Goal: Transaction & Acquisition: Purchase product/service

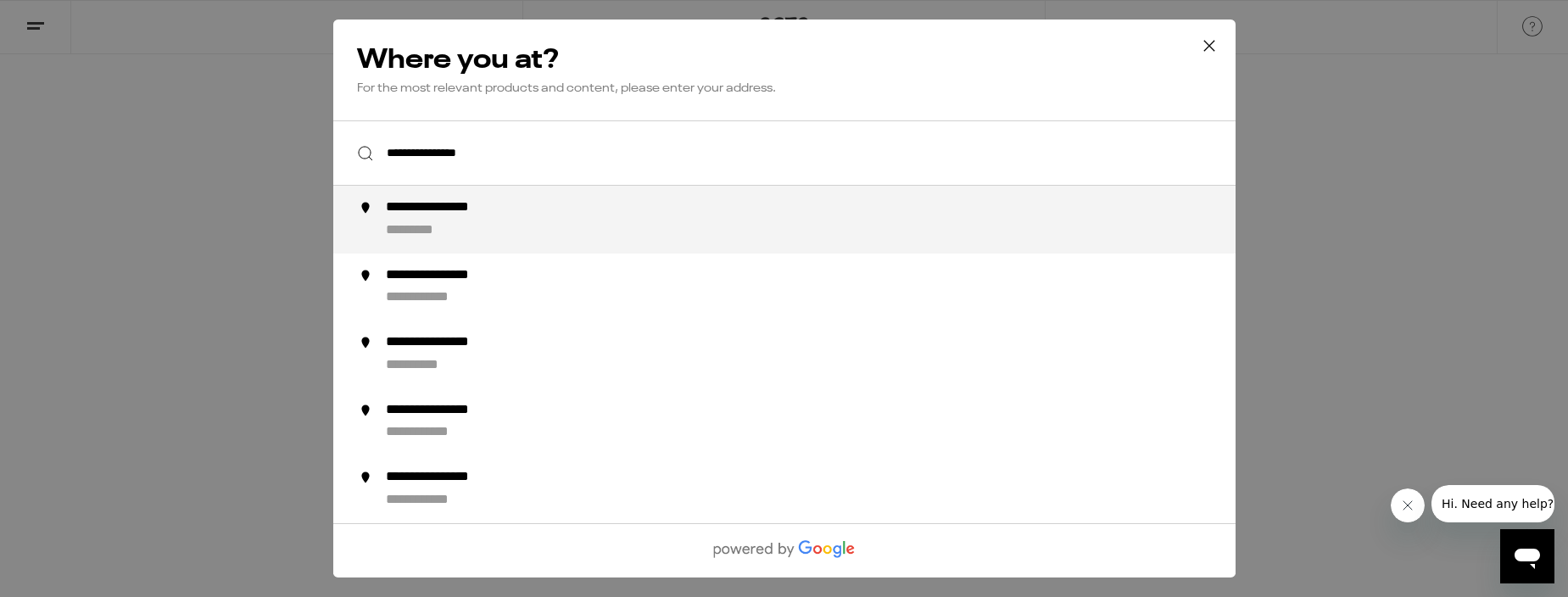
click at [461, 215] on div "**********" at bounding box center [454, 208] width 140 height 18
type input "**********"
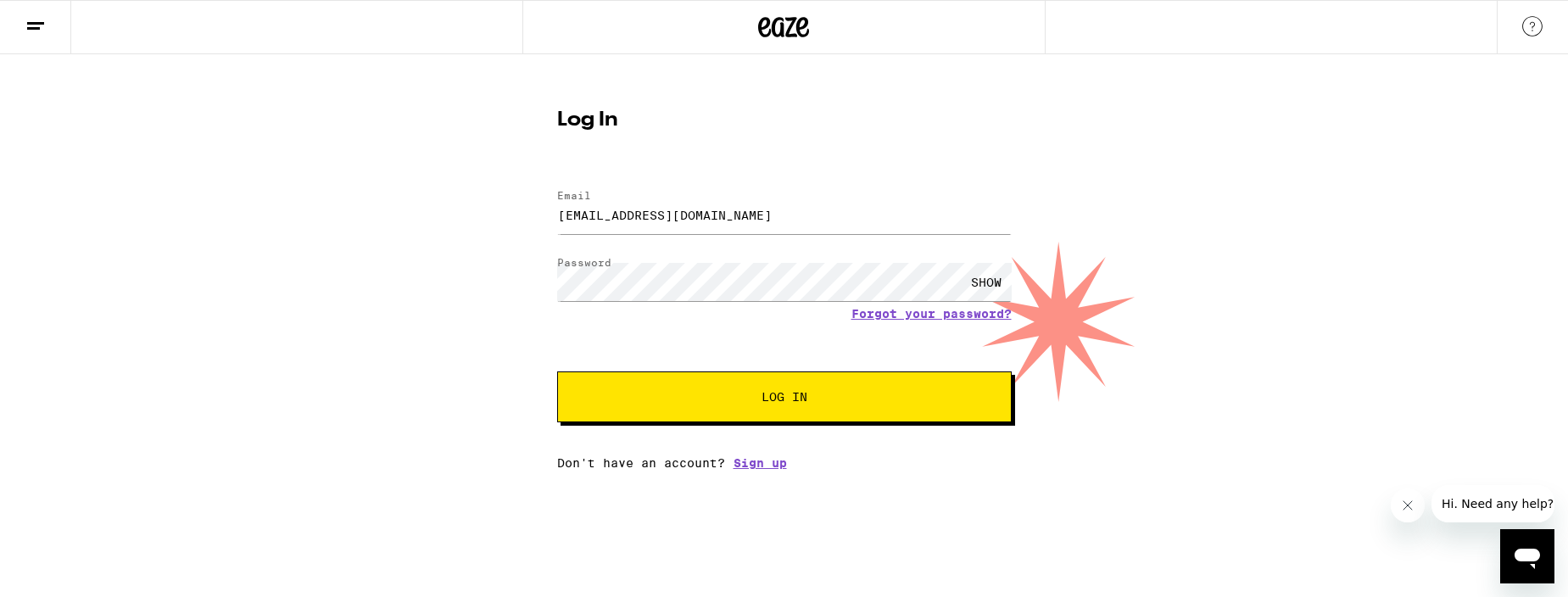
click at [824, 420] on button "Log In" at bounding box center [784, 397] width 455 height 51
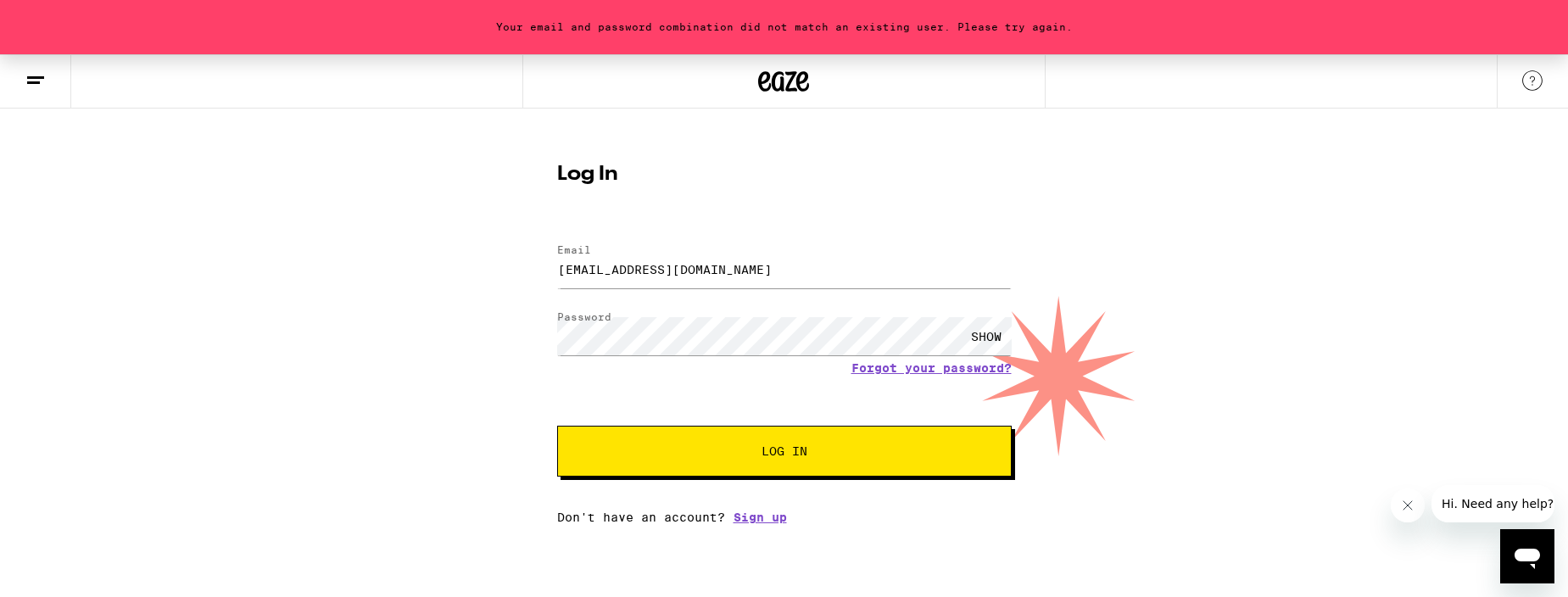
click at [973, 344] on div "SHOW" at bounding box center [986, 336] width 51 height 39
click at [557, 426] on button "Log In" at bounding box center [784, 451] width 455 height 51
click at [536, 339] on div "Your email and password combination did not match an existing user. Please try …" at bounding box center [784, 290] width 1568 height 470
click at [557, 426] on button "Log In" at bounding box center [784, 451] width 455 height 51
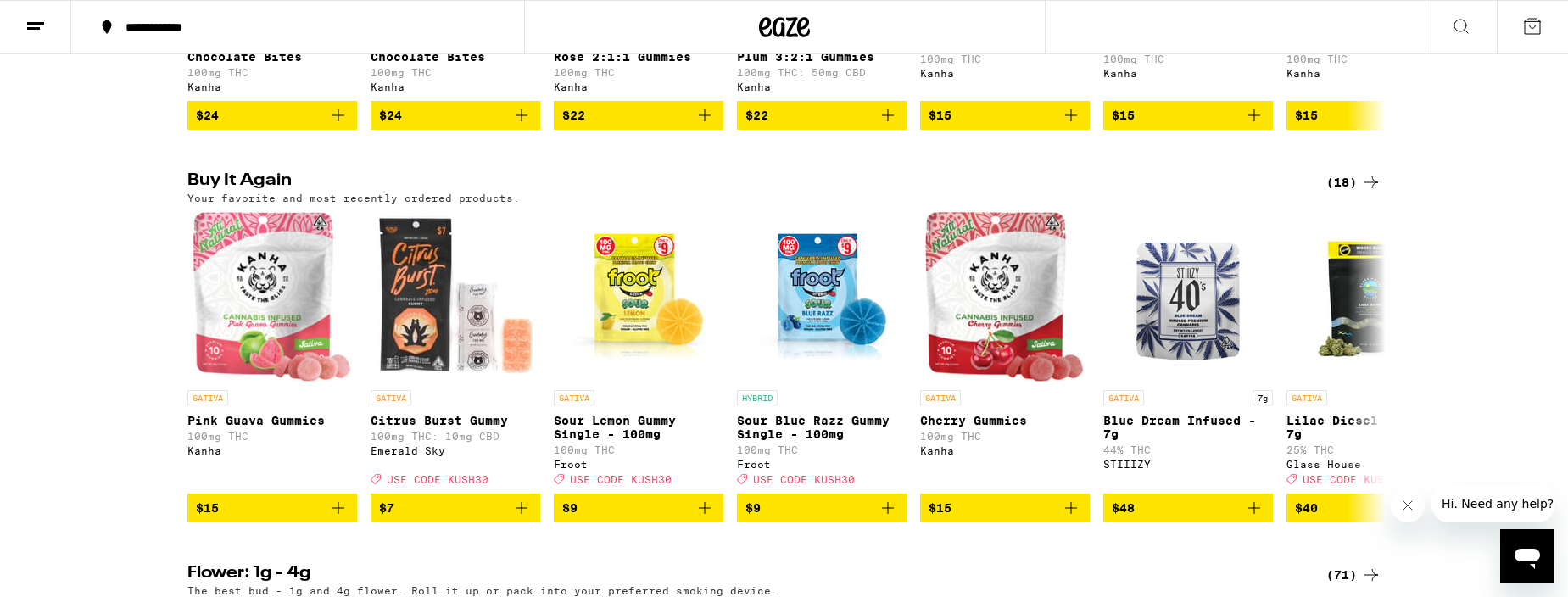
scroll to position [1299, 0]
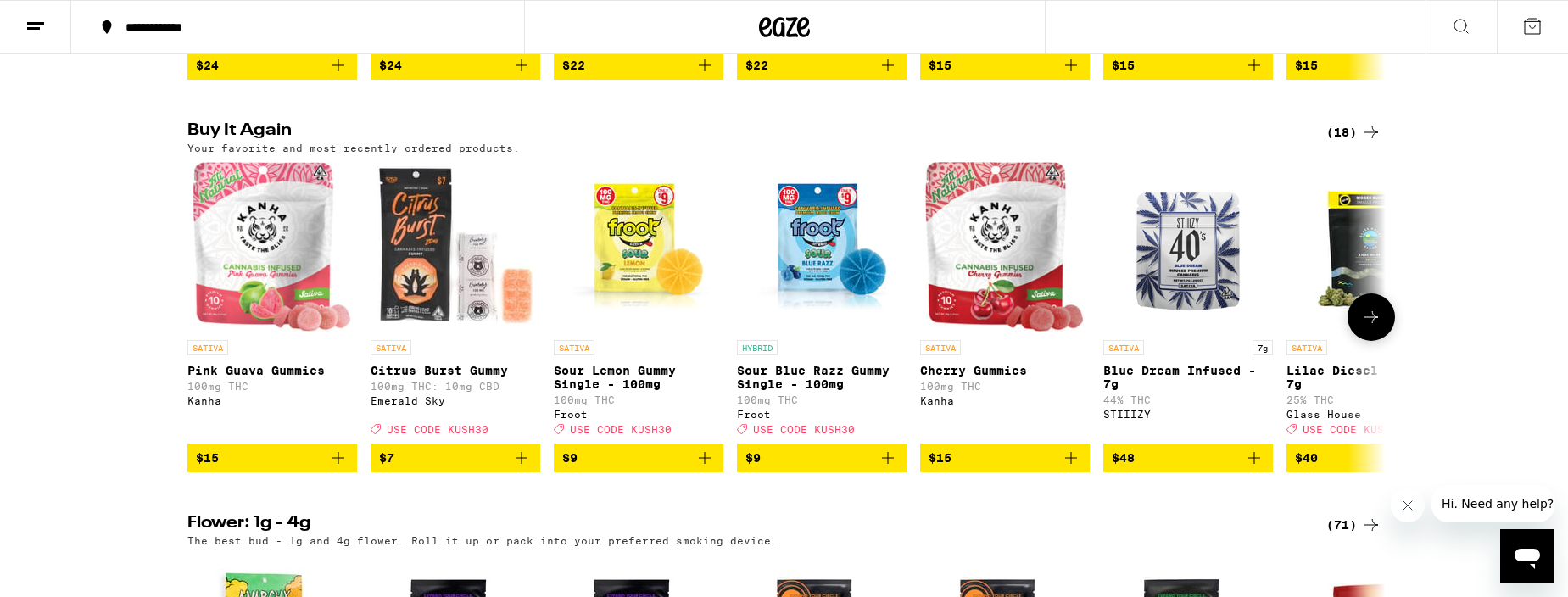
click at [706, 468] on icon "Add to bag" at bounding box center [705, 458] width 21 height 21
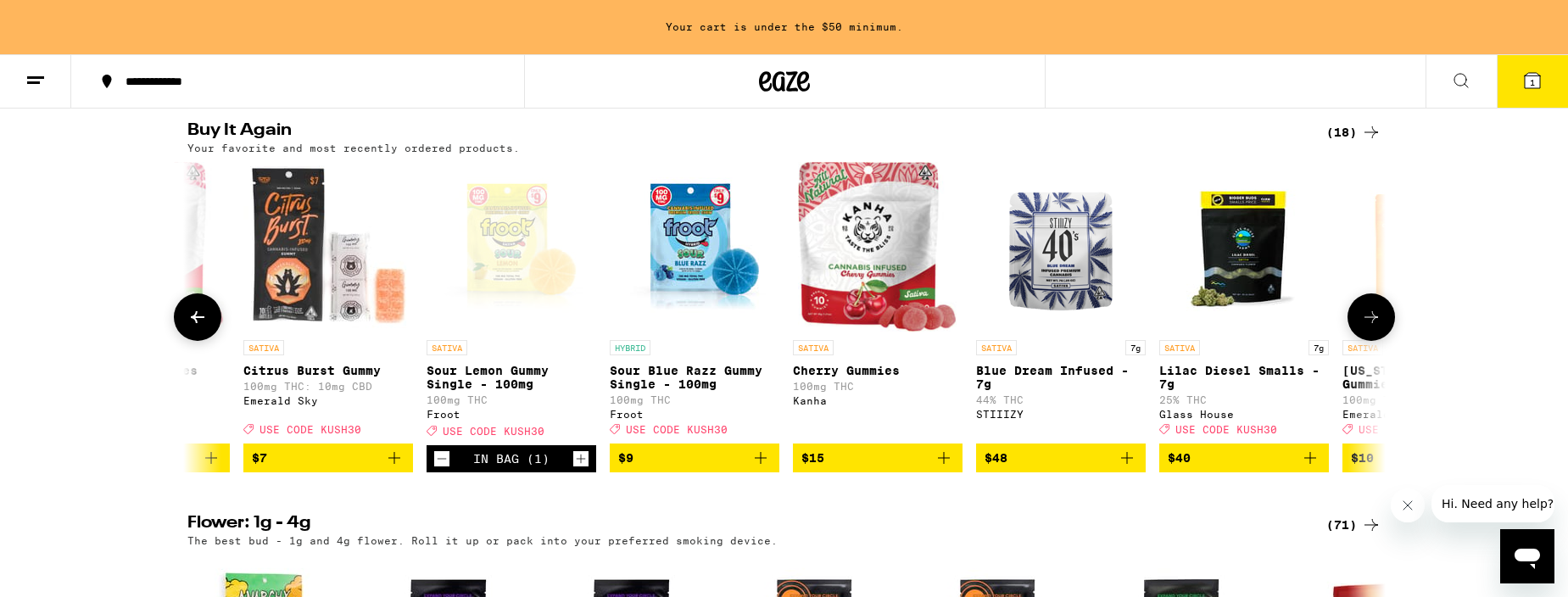
scroll to position [0, 129]
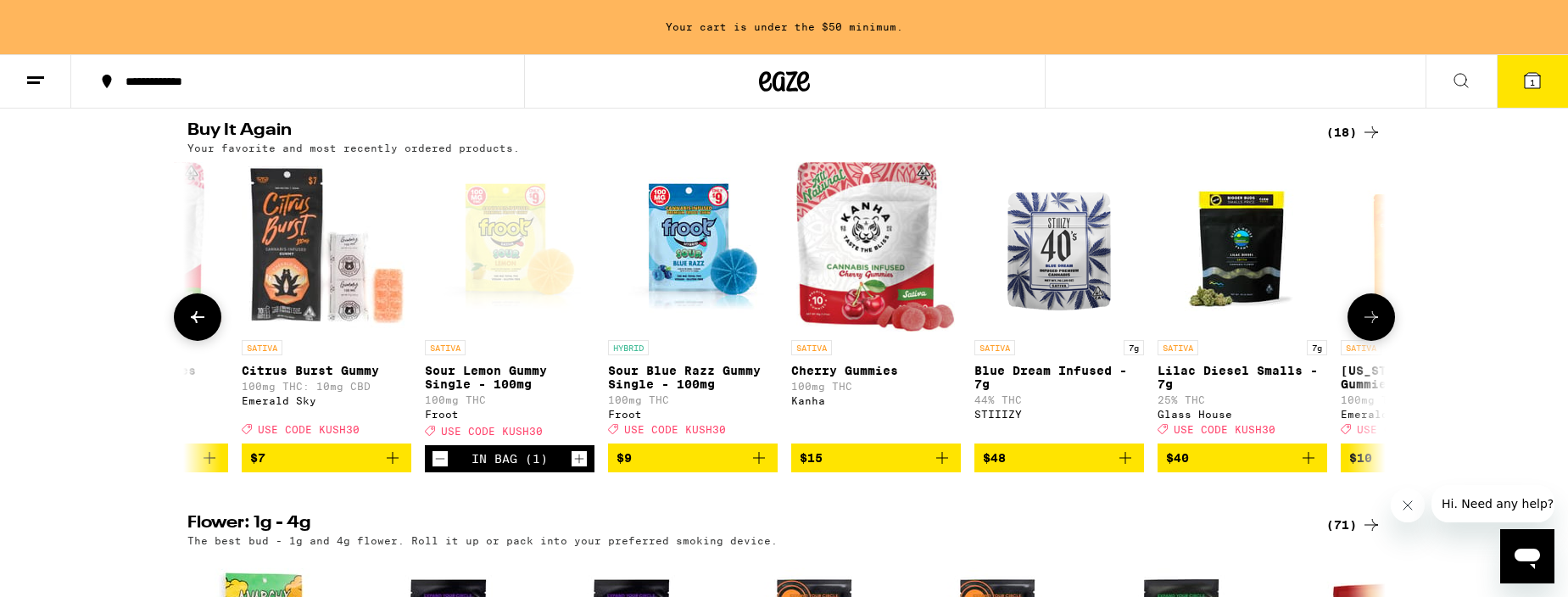
click at [938, 468] on icon "Add to bag" at bounding box center [942, 458] width 21 height 21
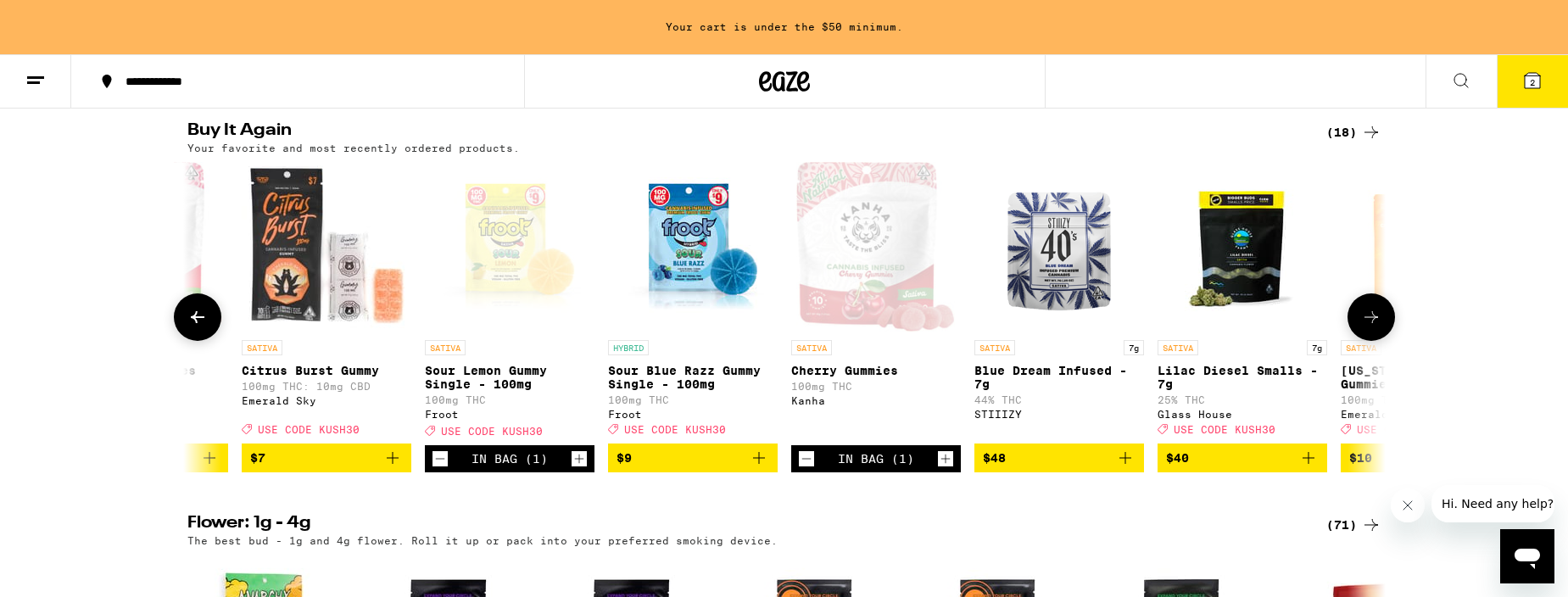
click at [765, 468] on icon "Add to bag" at bounding box center [759, 458] width 21 height 21
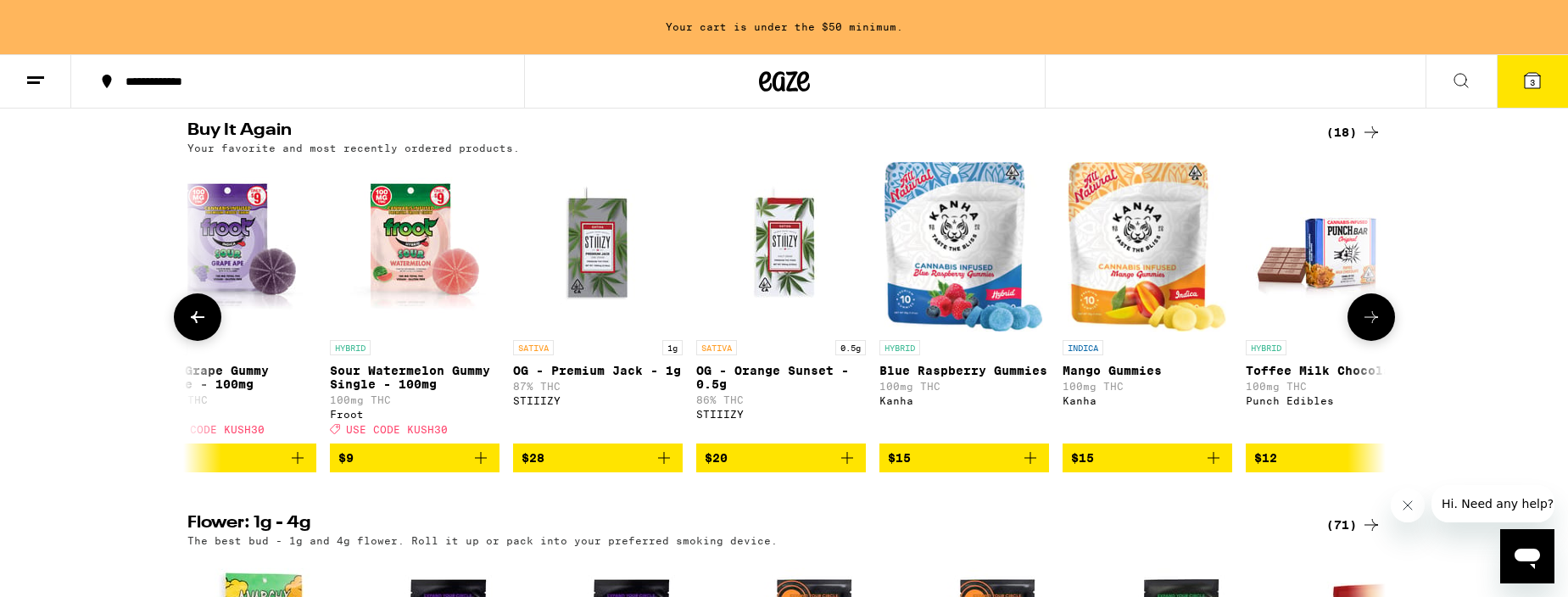
scroll to position [0, 2103]
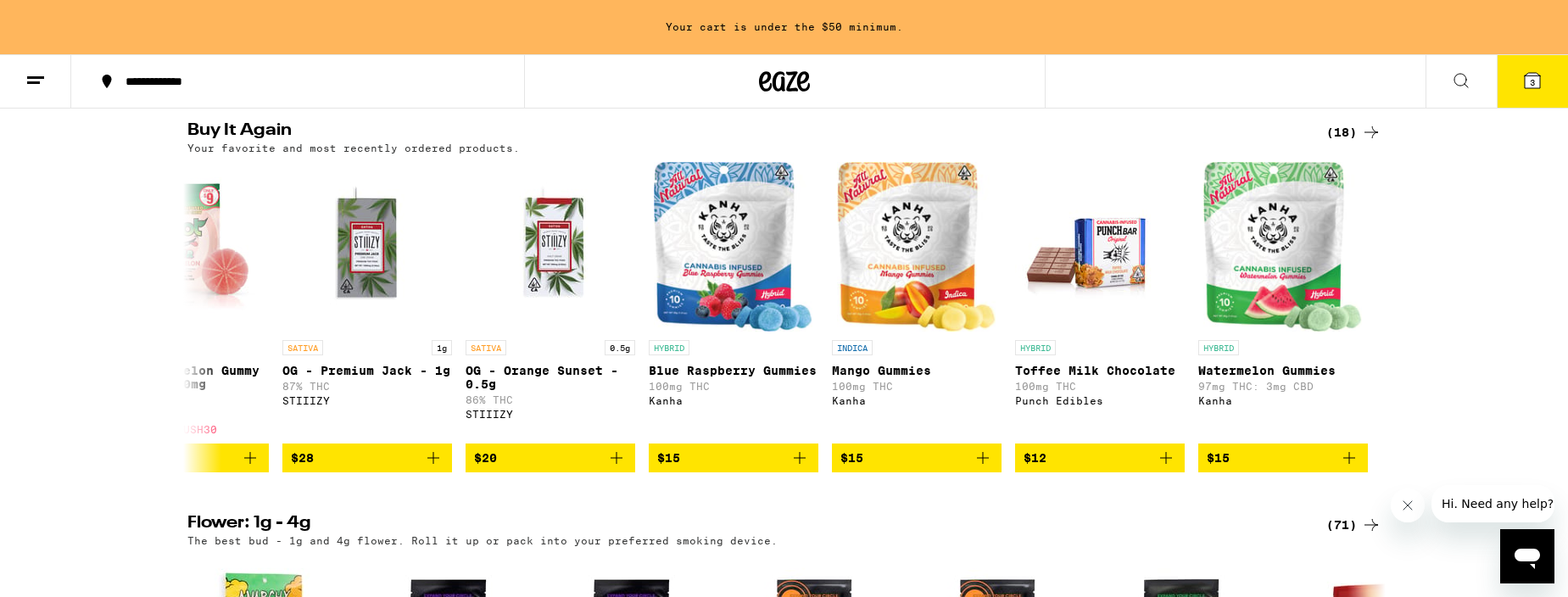
click at [1526, 74] on icon at bounding box center [1532, 80] width 15 height 15
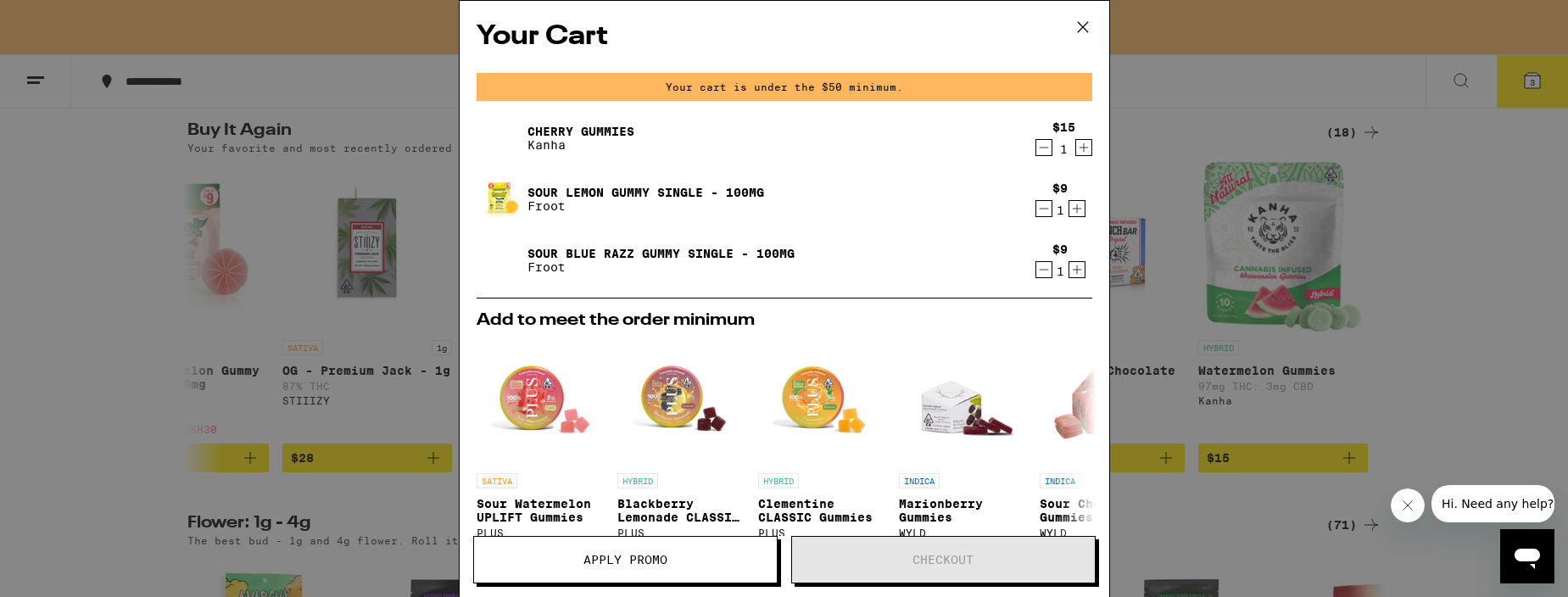
click at [1078, 214] on icon "Increment" at bounding box center [1076, 208] width 15 height 21
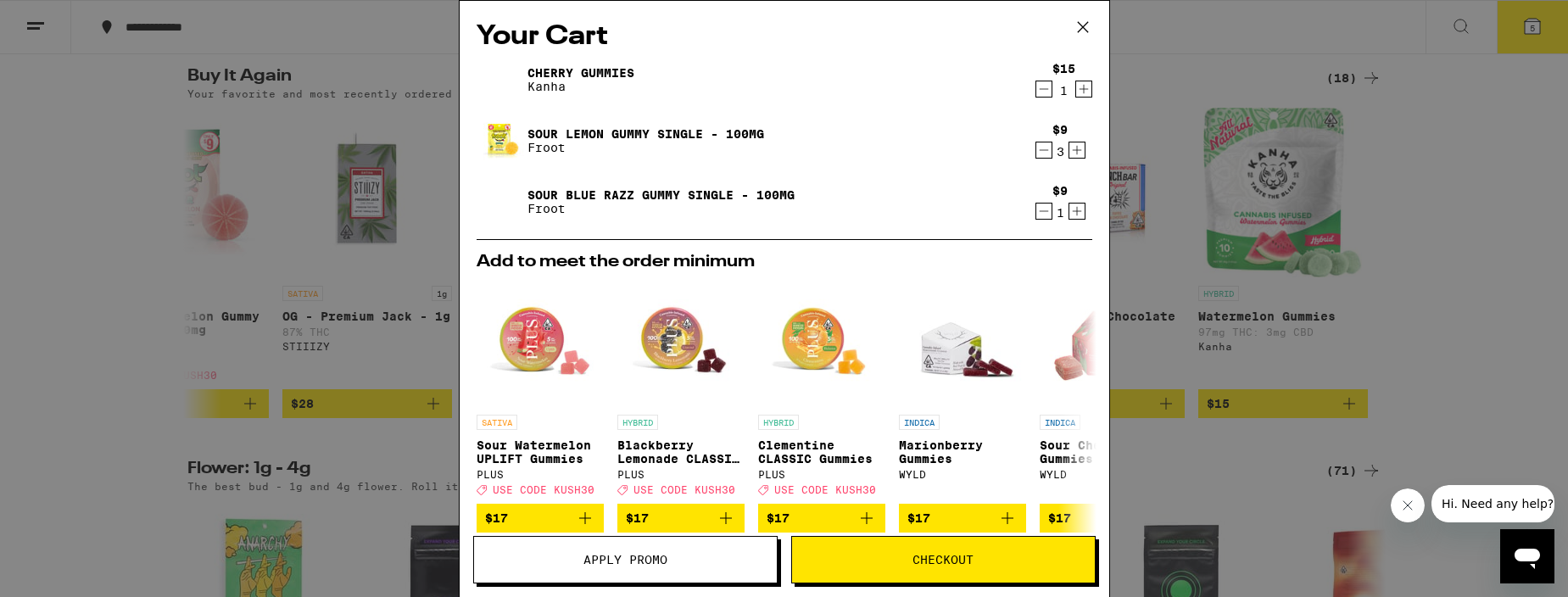
scroll to position [1299, 0]
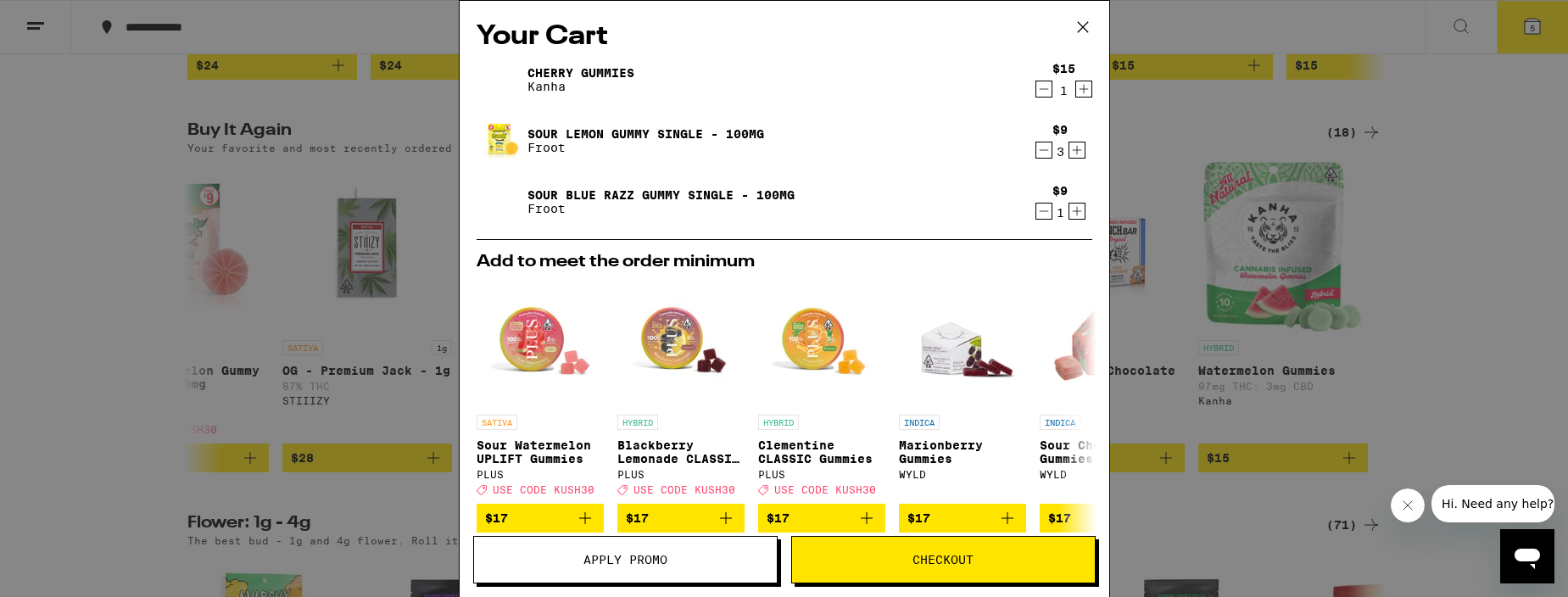
click at [1078, 214] on icon "Increment" at bounding box center [1076, 211] width 15 height 21
click at [1082, 156] on icon "Increment" at bounding box center [1076, 150] width 15 height 21
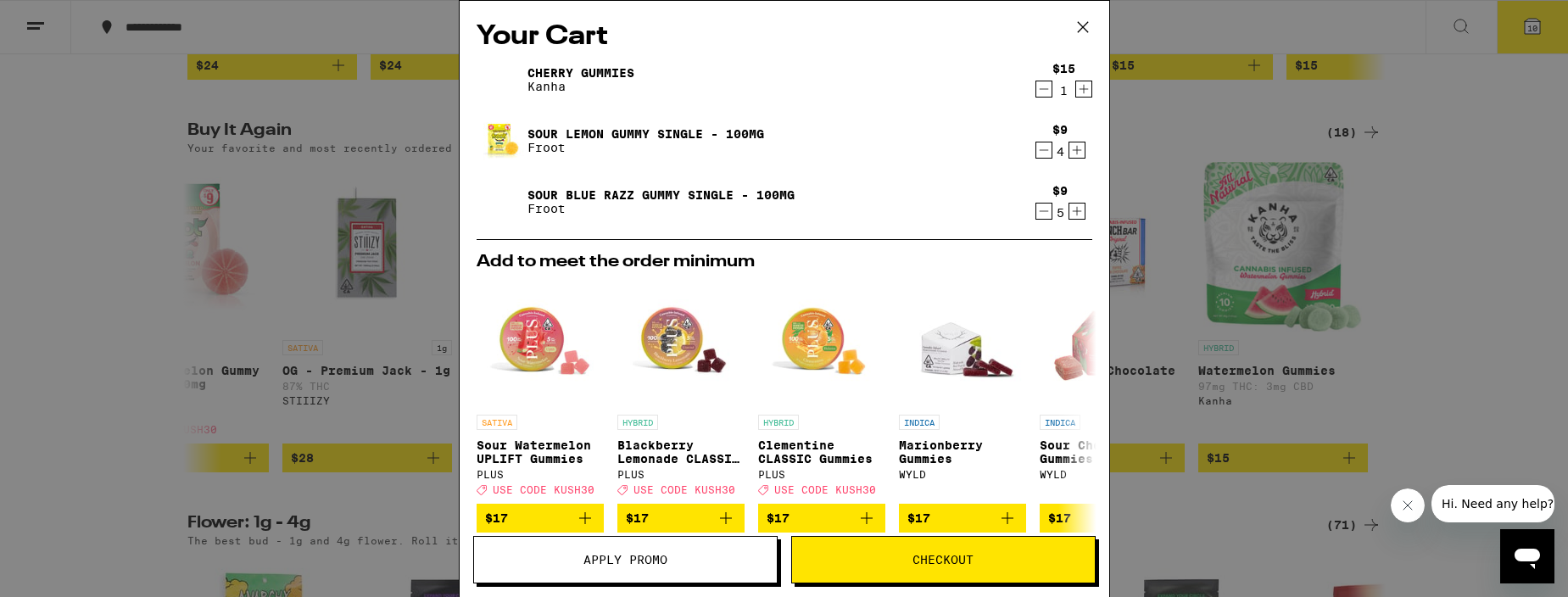
click at [1082, 156] on icon "Increment" at bounding box center [1076, 150] width 15 height 21
click at [1051, 153] on icon "Decrement" at bounding box center [1044, 150] width 15 height 21
click at [1083, 90] on icon "Increment" at bounding box center [1083, 89] width 15 height 21
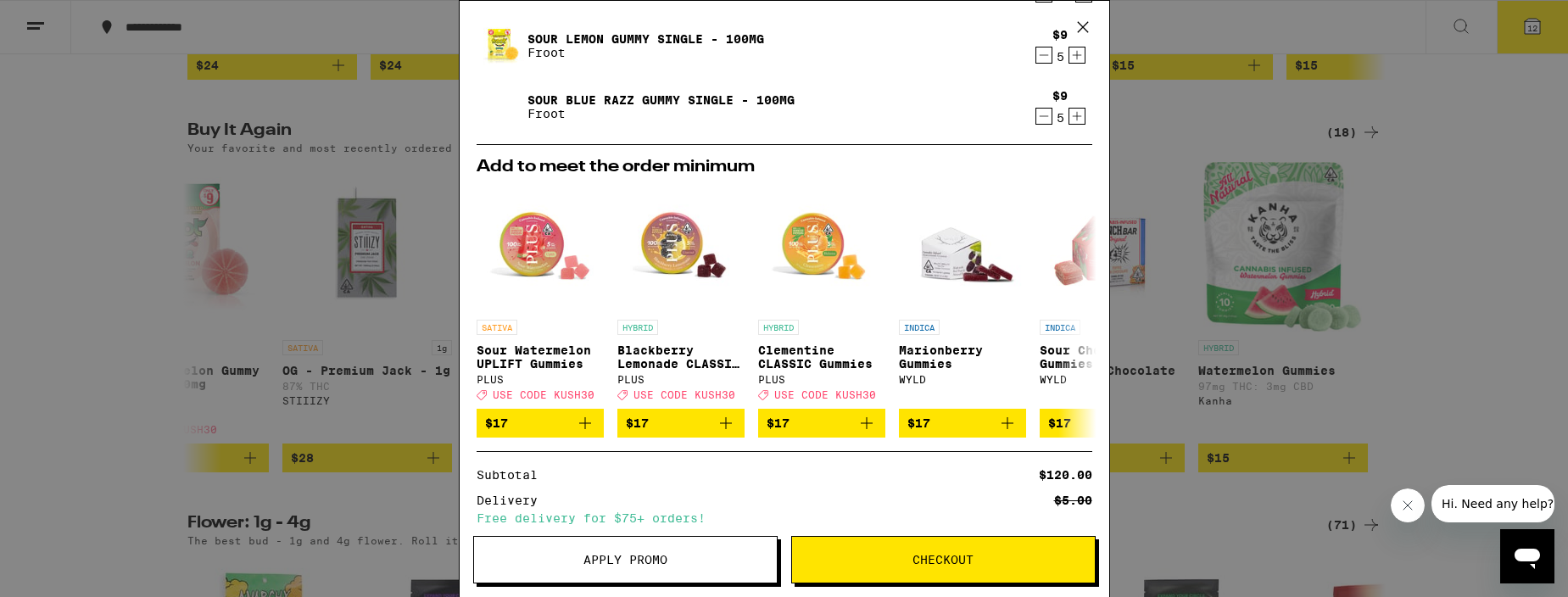
scroll to position [0, 0]
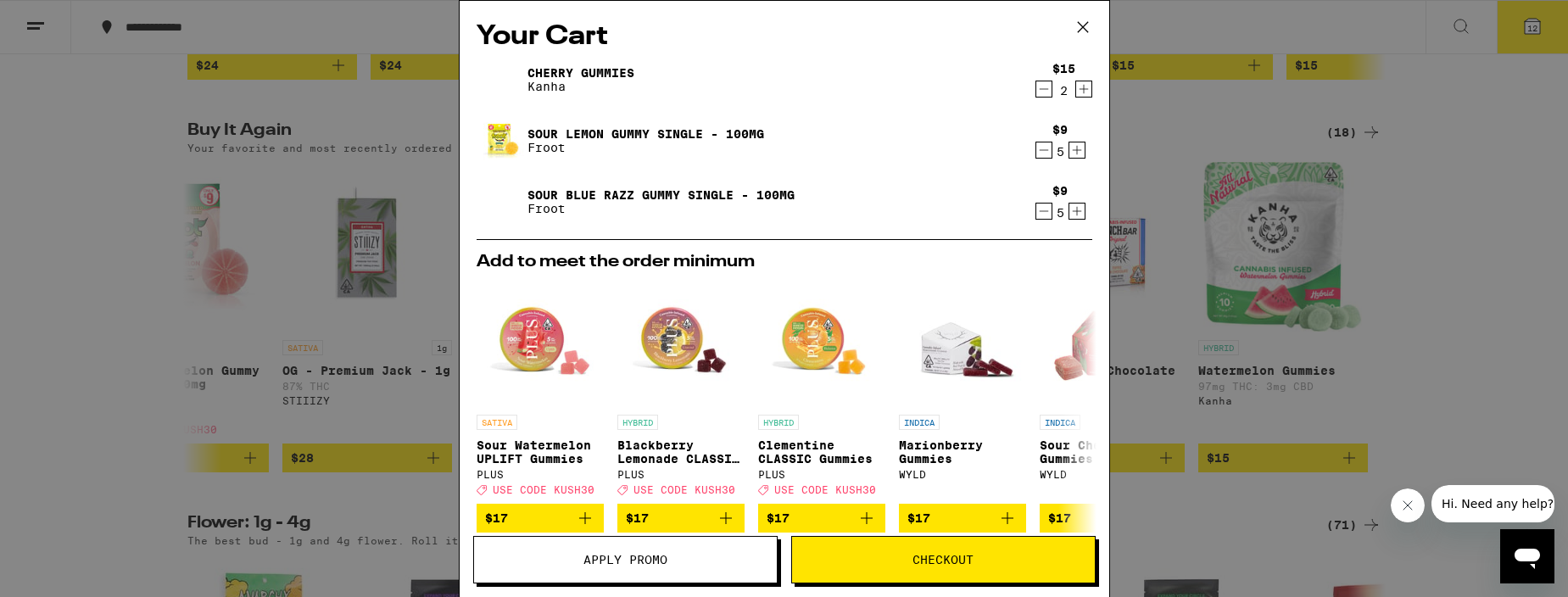
click at [933, 544] on button "Checkout" at bounding box center [943, 560] width 304 height 48
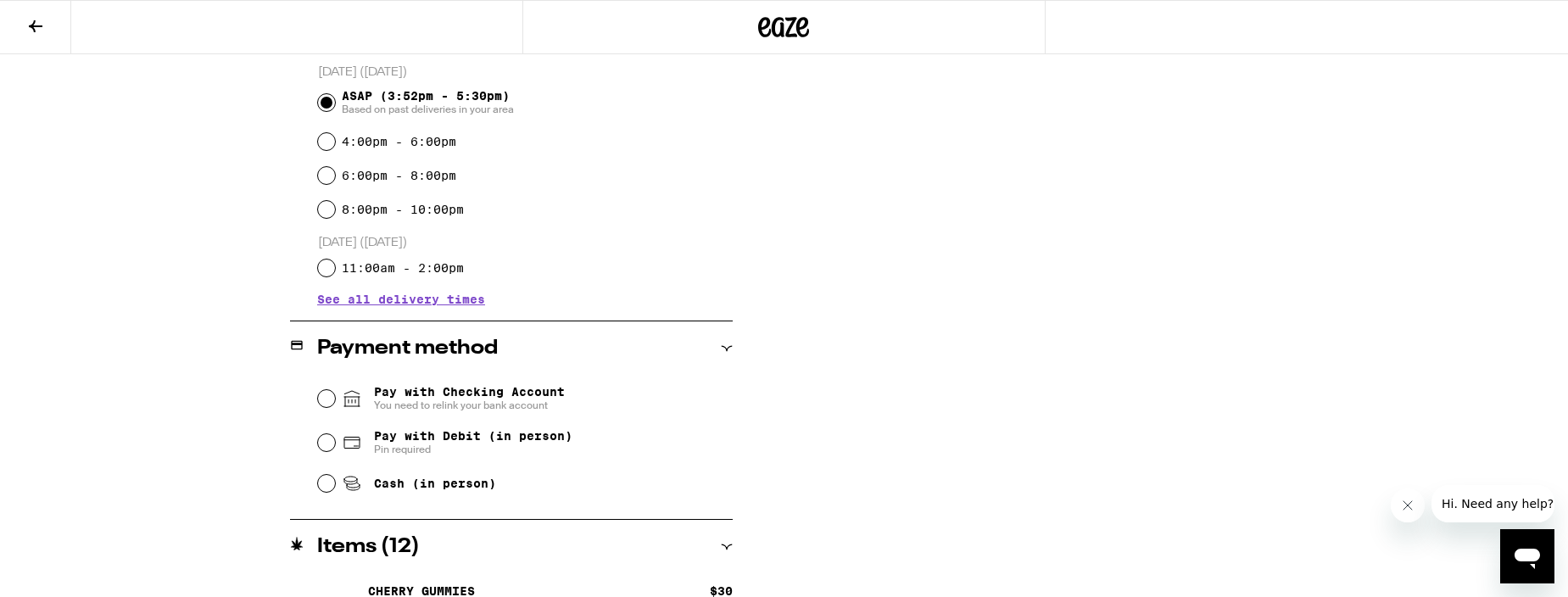
scroll to position [466, 0]
click at [572, 449] on span "Pin required" at bounding box center [473, 447] width 198 height 14
click at [335, 449] on input "Pay with Debit (in person) Pin required" at bounding box center [326, 440] width 17 height 17
radio input "true"
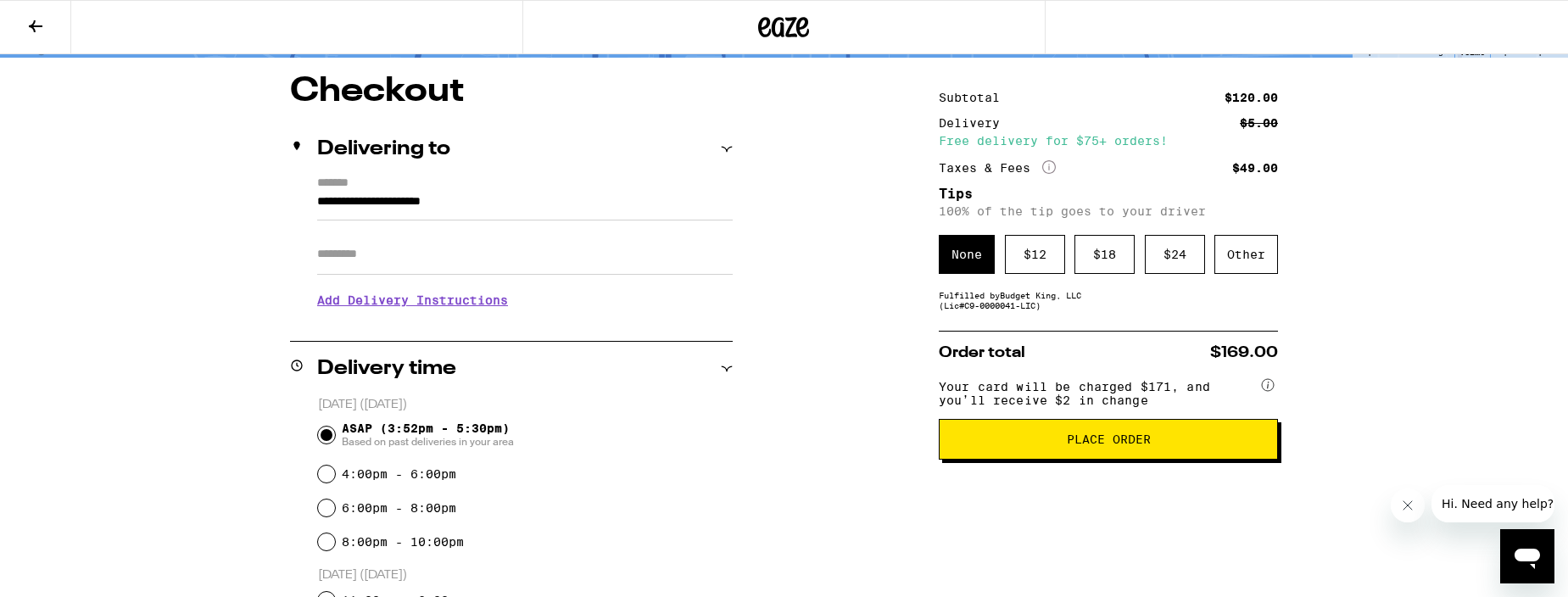
scroll to position [0, 0]
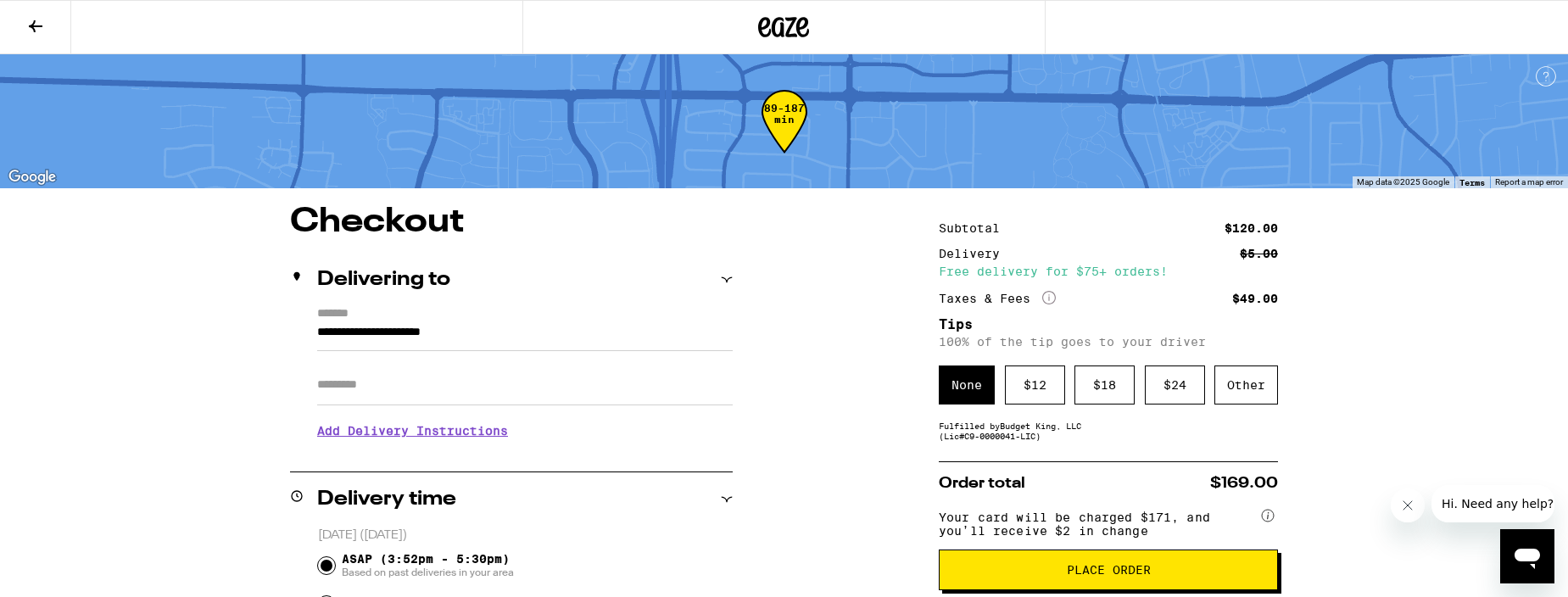
click at [1073, 567] on button "Place Order" at bounding box center [1108, 569] width 339 height 41
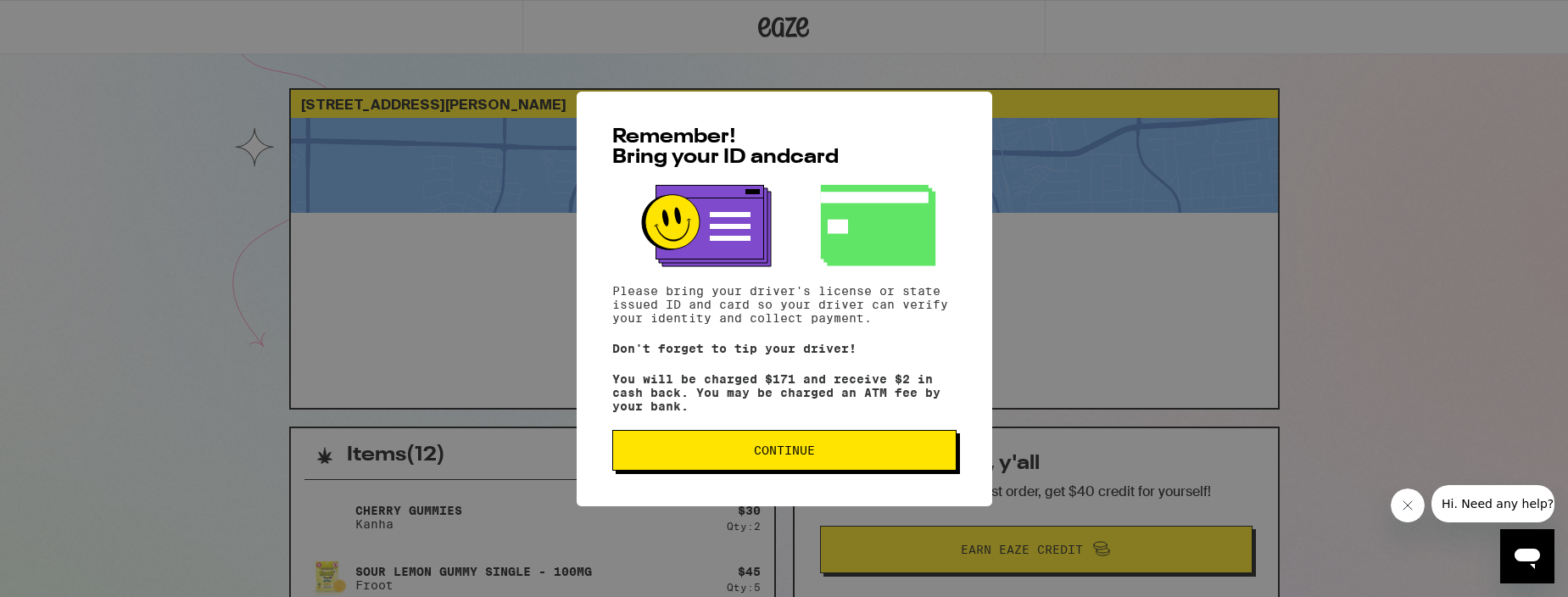
click at [884, 470] on button "Continue" at bounding box center [784, 450] width 344 height 41
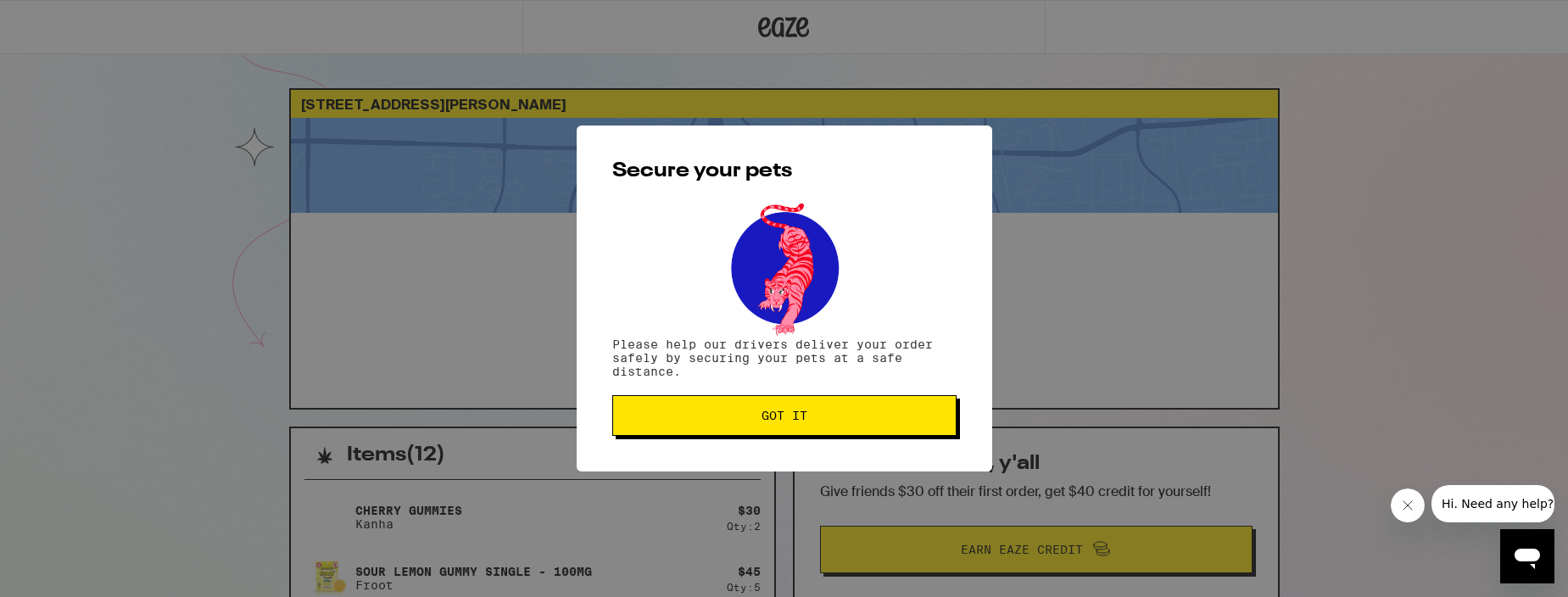
click at [874, 426] on button "Got it" at bounding box center [784, 416] width 344 height 41
